Goal: Information Seeking & Learning: Learn about a topic

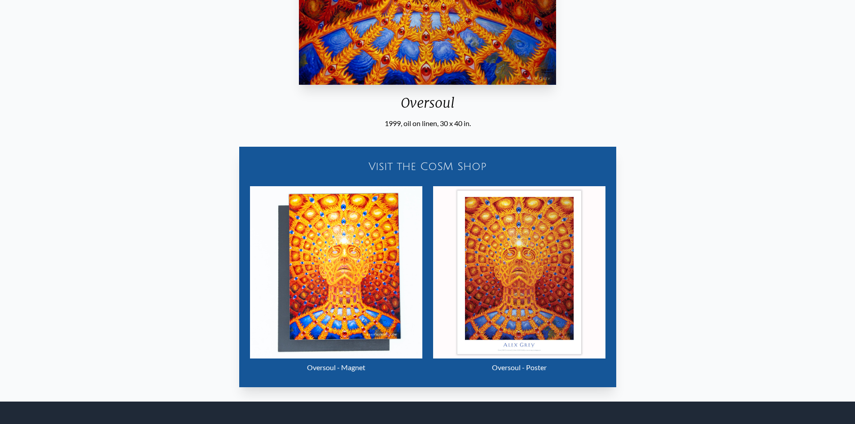
scroll to position [359, 0]
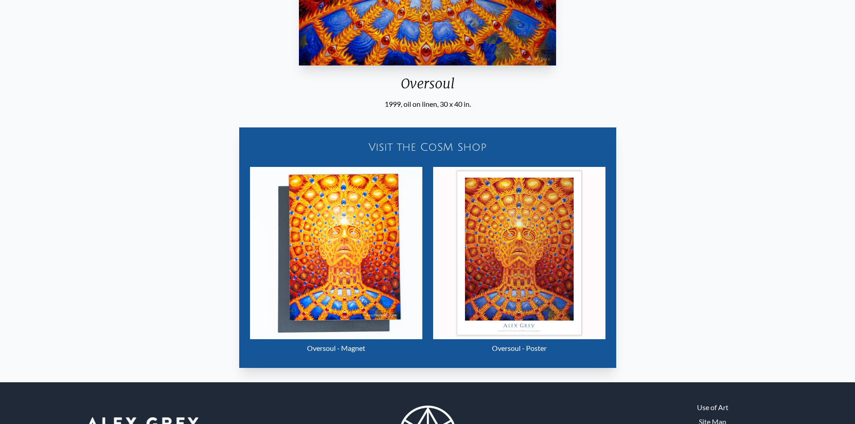
click at [535, 236] on img "23 / 31" at bounding box center [519, 253] width 172 height 172
click at [335, 264] on img "23 / 31" at bounding box center [336, 253] width 172 height 172
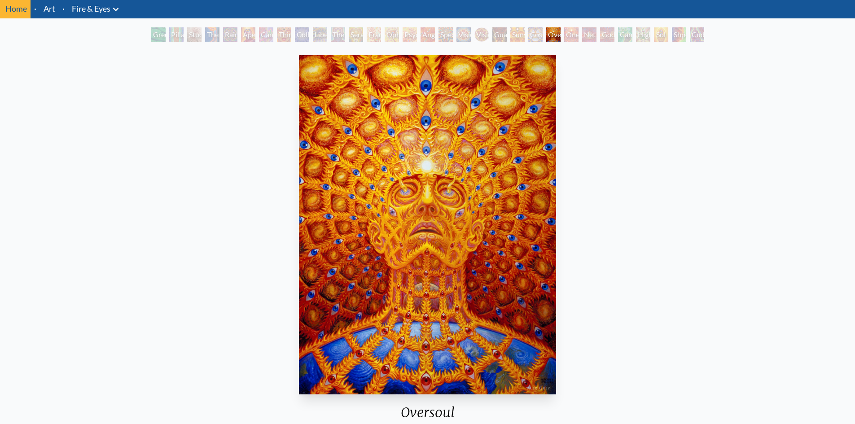
scroll to position [0, 0]
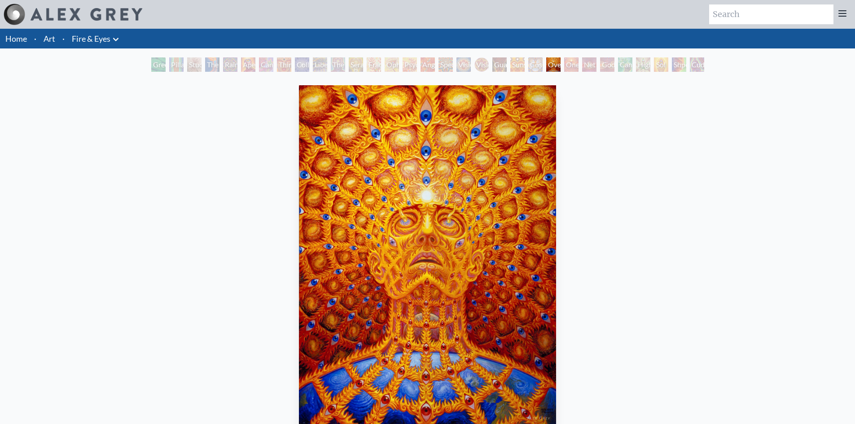
click at [49, 39] on link "Art" at bounding box center [50, 38] width 12 height 13
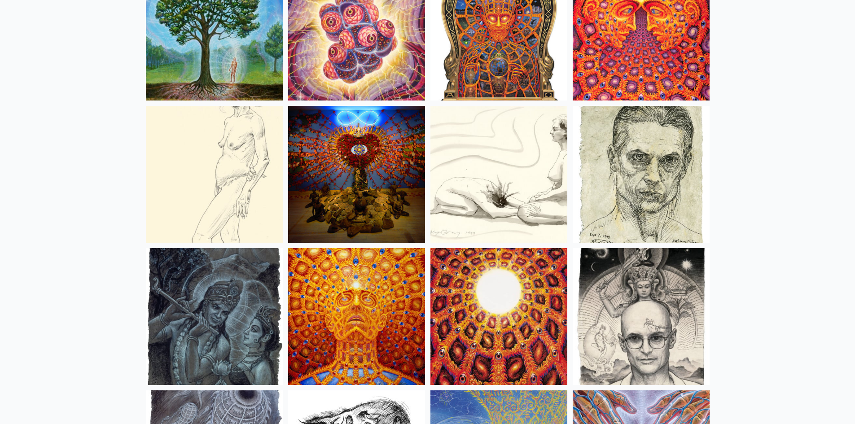
scroll to position [6192, 0]
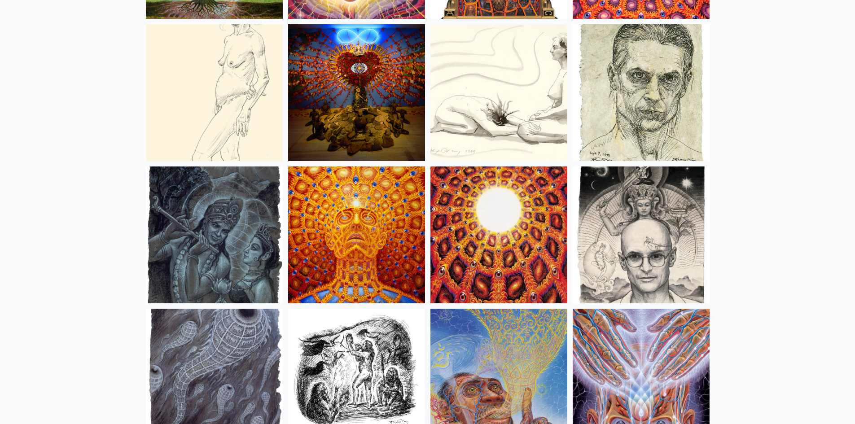
click at [374, 229] on img at bounding box center [356, 234] width 137 height 137
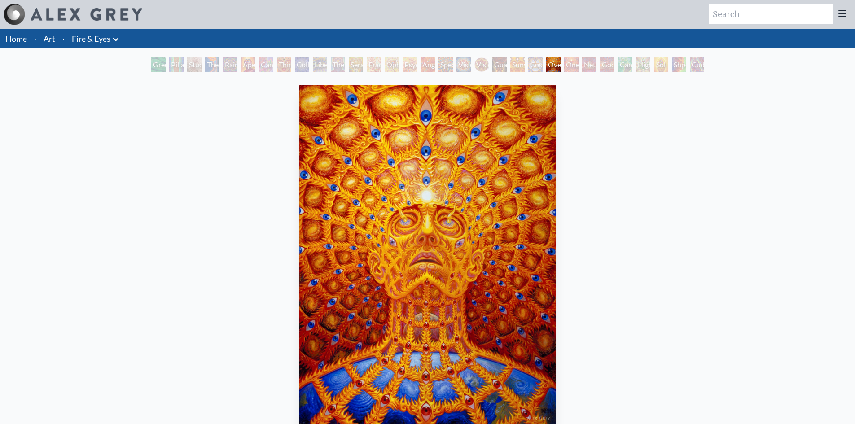
click at [13, 46] on li "Home" at bounding box center [15, 39] width 31 height 20
click at [840, 13] on icon at bounding box center [842, 13] width 7 height 5
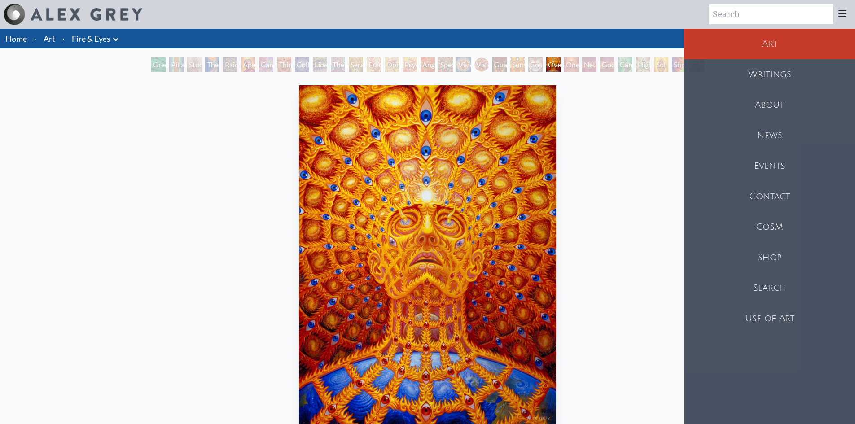
click at [766, 109] on div "About" at bounding box center [769, 105] width 171 height 31
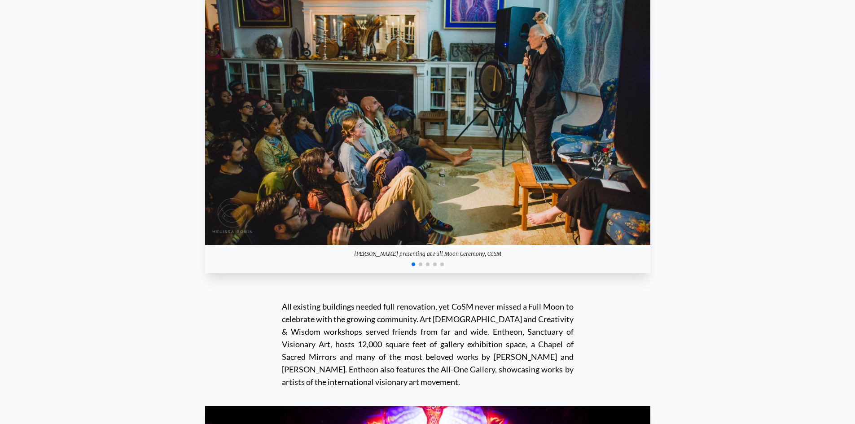
scroll to position [8345, 0]
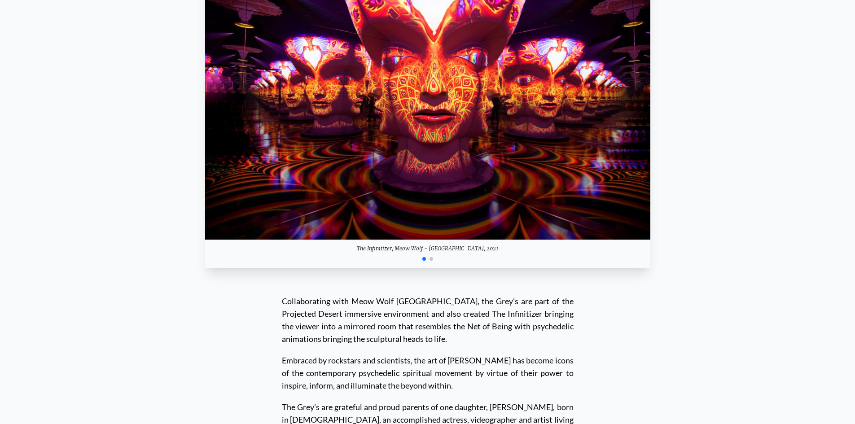
scroll to position [8794, 0]
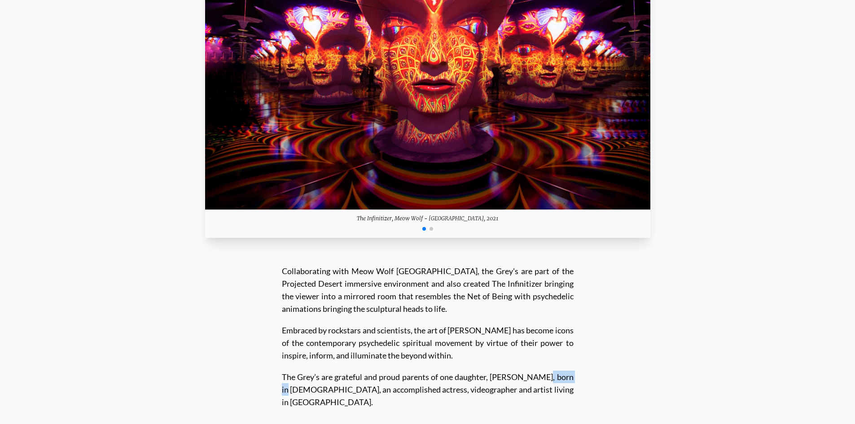
drag, startPoint x: 482, startPoint y: 52, endPoint x: 518, endPoint y: 57, distance: 35.7
click at [518, 362] on div "The Grey’s are grateful and proud parents of one daughter, [PERSON_NAME], born …" at bounding box center [428, 385] width 292 height 47
click at [639, 258] on div "Collaborating with Meow Wolf Las Vegas, the Grey's are part of the Projected De…" at bounding box center [427, 339] width 445 height 162
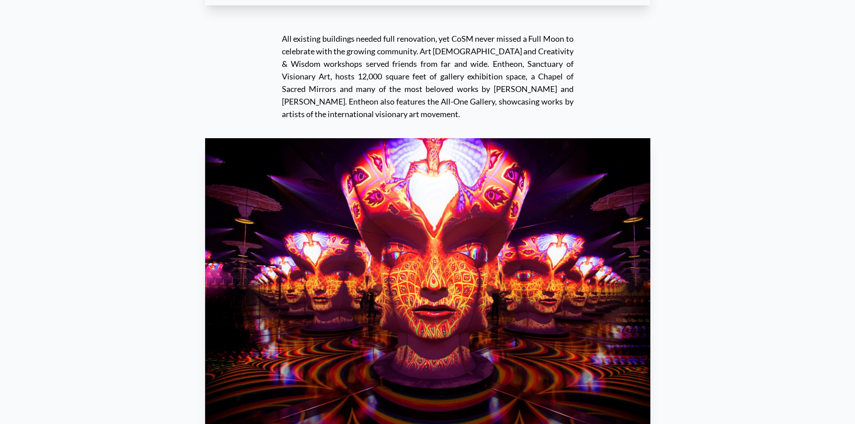
scroll to position [8528, 0]
